Goal: Navigation & Orientation: Find specific page/section

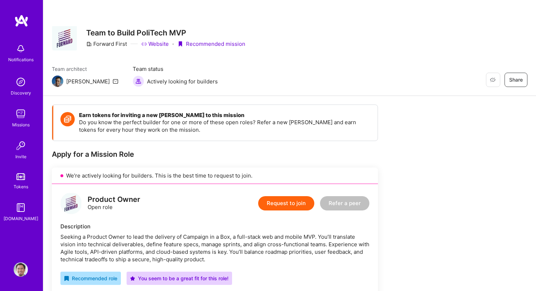
click at [24, 119] on img at bounding box center [21, 114] width 14 height 14
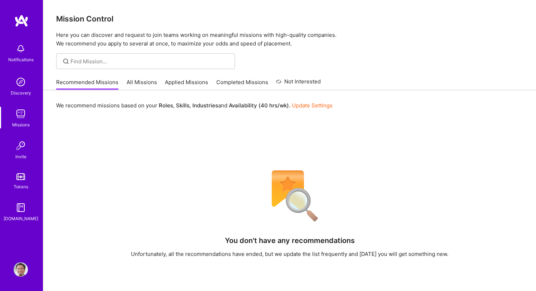
click at [143, 81] on link "All Missions" at bounding box center [142, 84] width 30 height 12
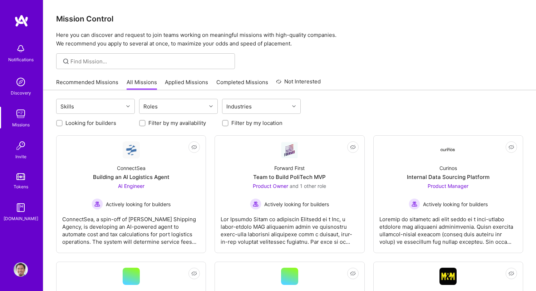
click at [183, 80] on link "Applied Missions" at bounding box center [186, 84] width 43 height 12
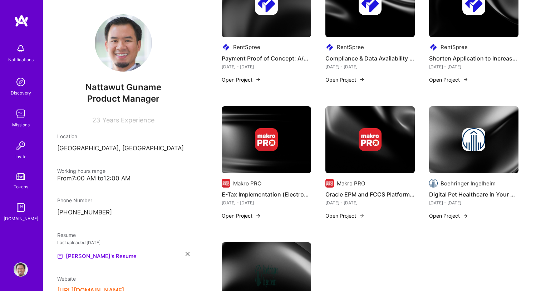
scroll to position [260, 0]
